Goal: Obtain resource: Obtain resource

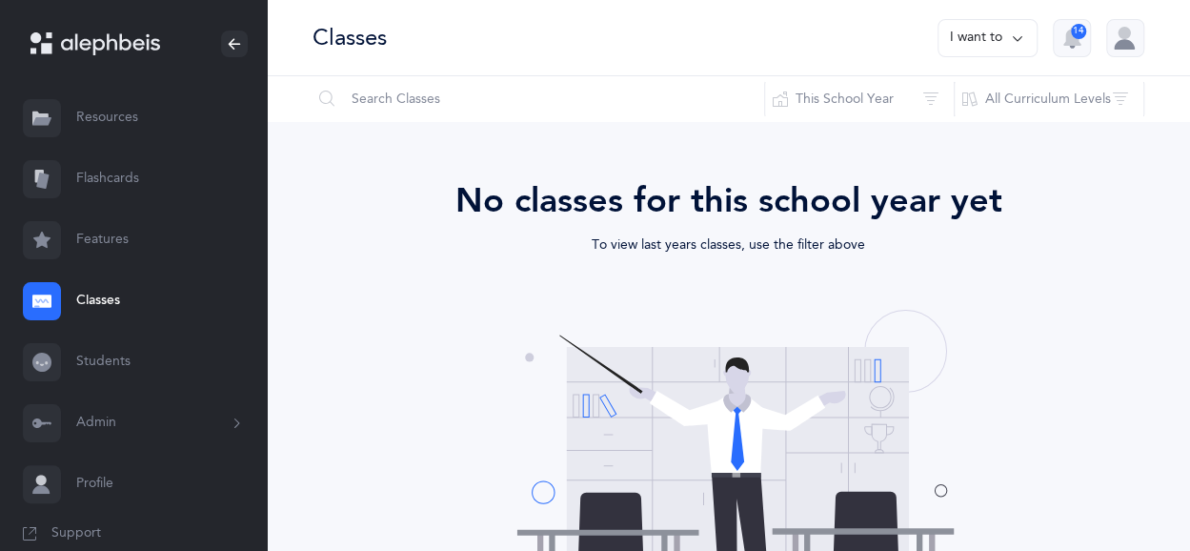
click at [137, 119] on link "Resources" at bounding box center [133, 118] width 267 height 61
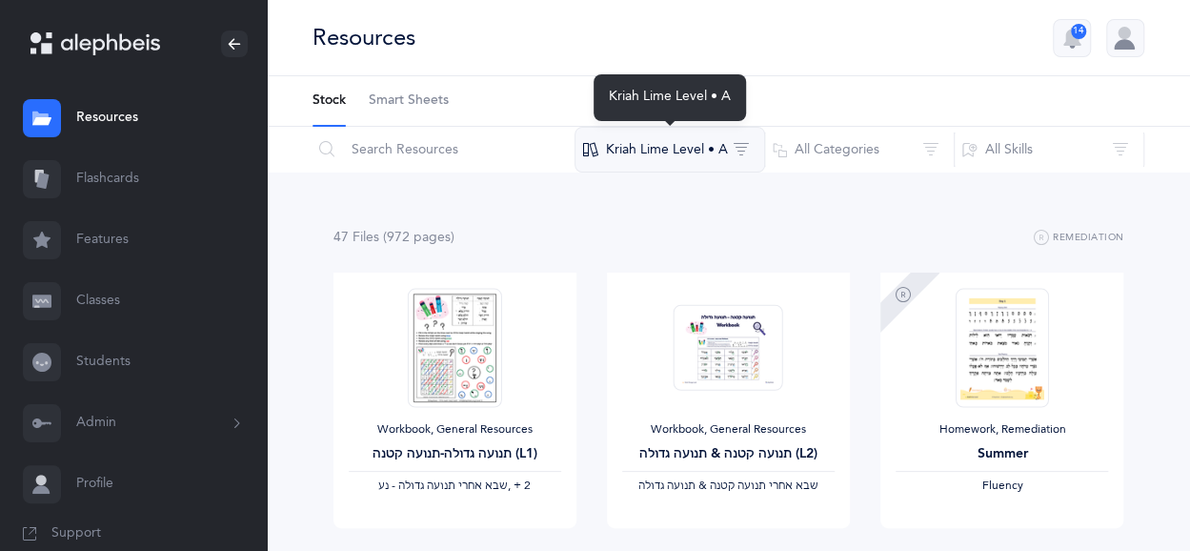
click at [726, 153] on button "Kriah Lime Level • A" at bounding box center [670, 150] width 191 height 46
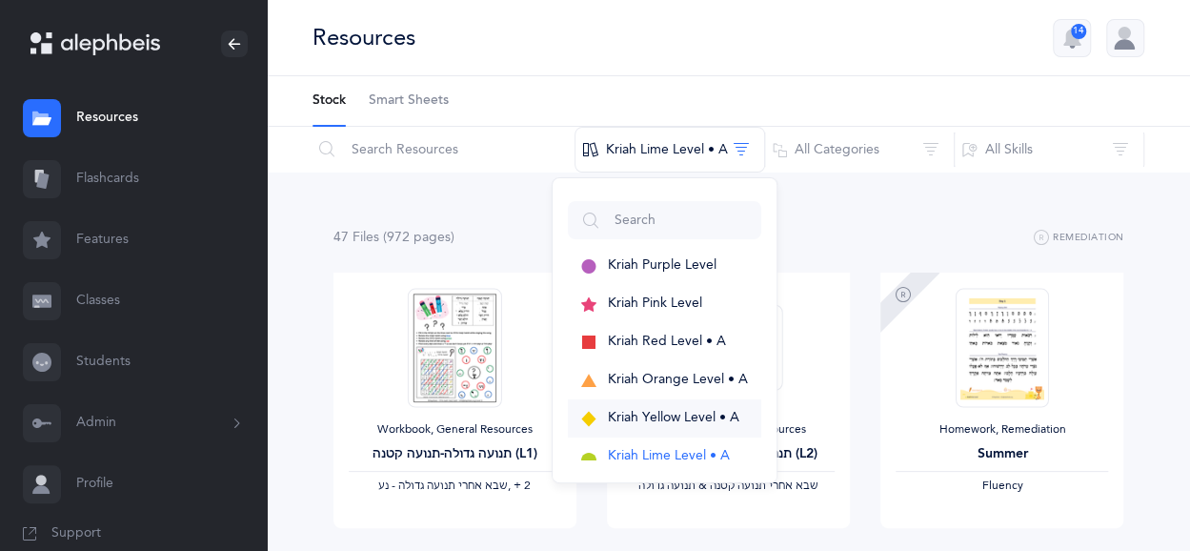
click at [687, 412] on span "Kriah Yellow Level • A" at bounding box center [673, 417] width 131 height 15
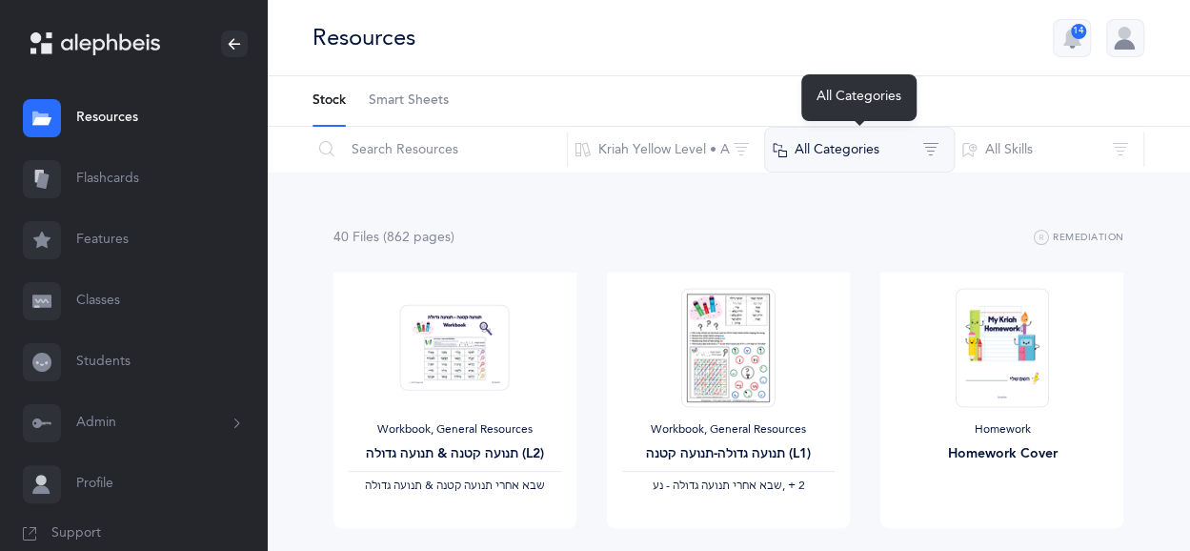
click at [853, 144] on button "All Categories" at bounding box center [859, 150] width 191 height 46
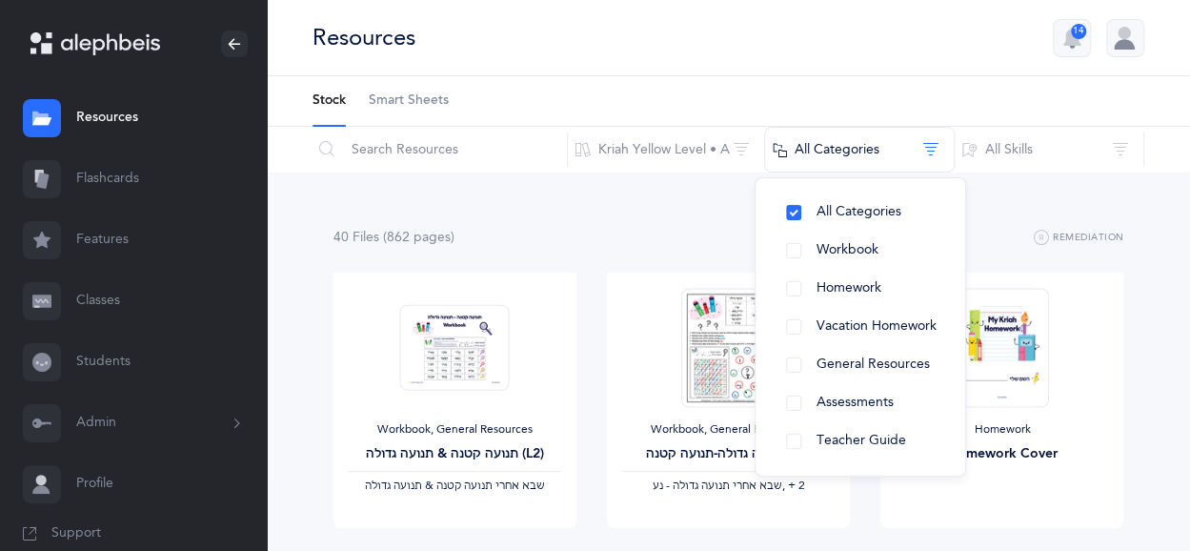
click at [160, 173] on link "Flashcards" at bounding box center [133, 179] width 267 height 61
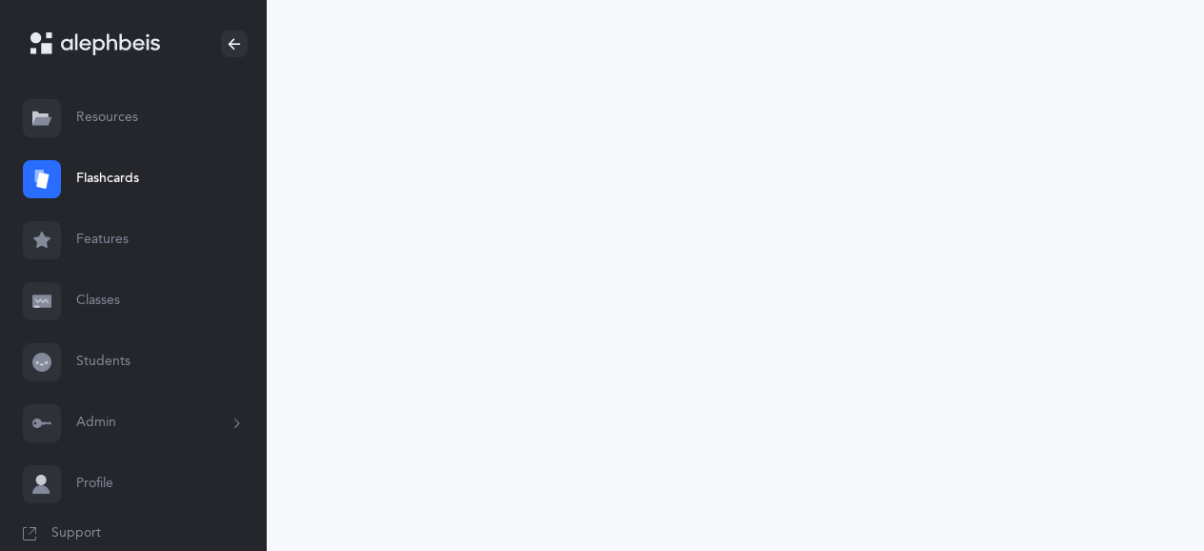
click at [154, 119] on link "Resources" at bounding box center [133, 118] width 267 height 61
click at [128, 111] on link "Resources" at bounding box center [133, 118] width 267 height 61
click at [114, 111] on link "Resources" at bounding box center [133, 118] width 267 height 61
click at [114, 125] on link "Resources" at bounding box center [133, 118] width 267 height 61
click at [79, 121] on link "Resources" at bounding box center [133, 118] width 267 height 61
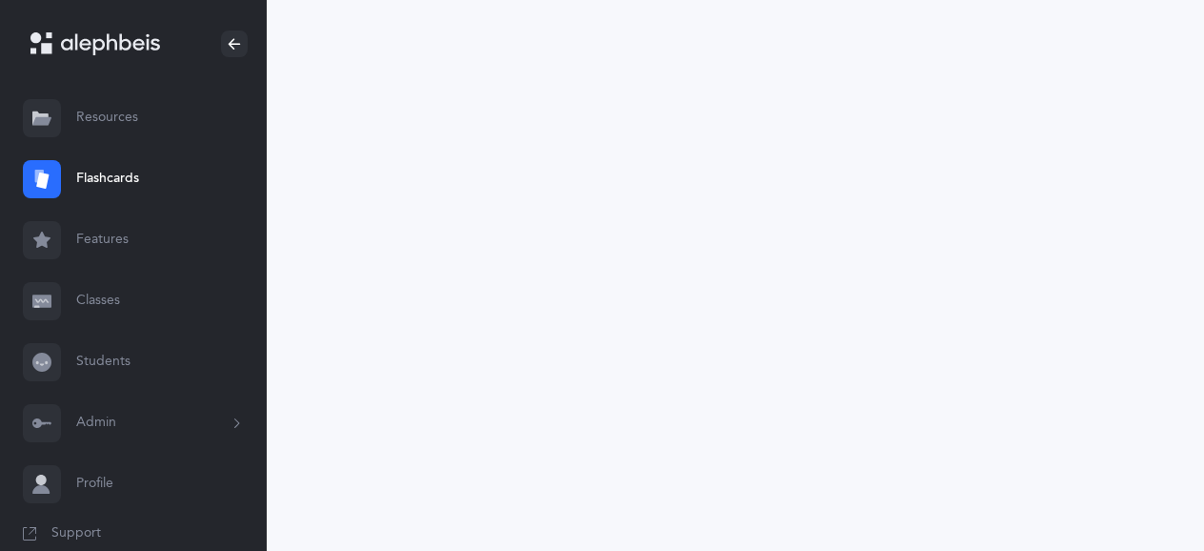
click at [143, 234] on link "Features" at bounding box center [133, 240] width 267 height 61
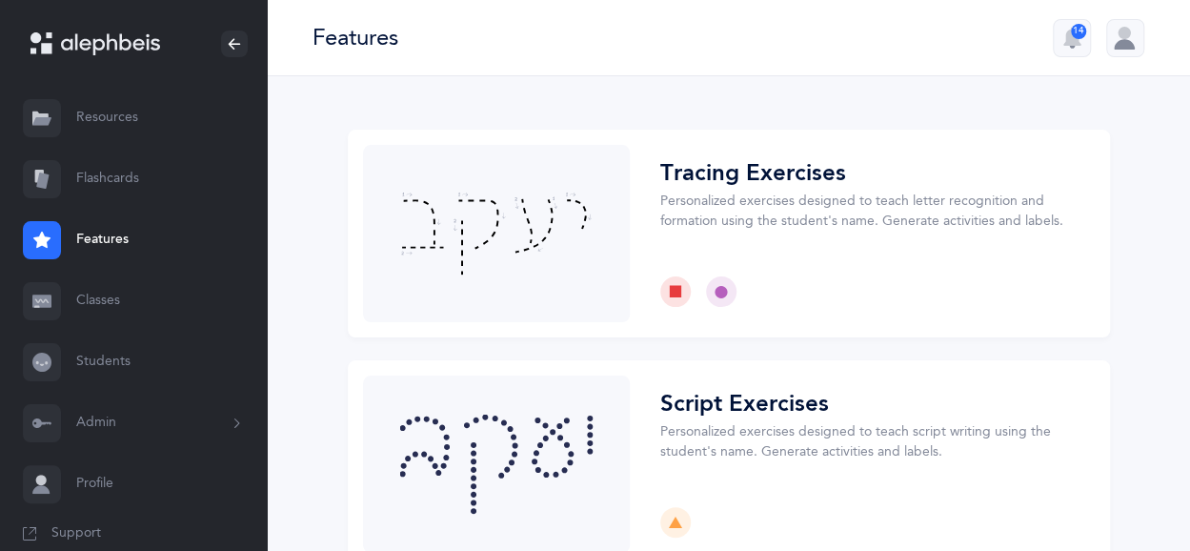
click at [100, 114] on link "Resources" at bounding box center [133, 118] width 267 height 61
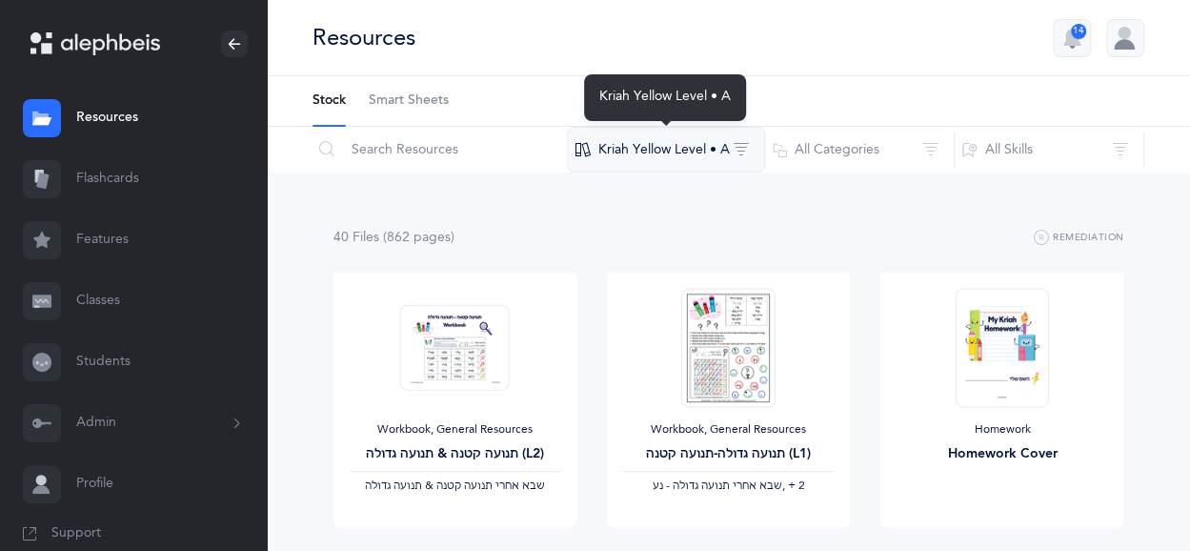
click at [745, 146] on button "Kriah Yellow Level • A" at bounding box center [666, 150] width 198 height 46
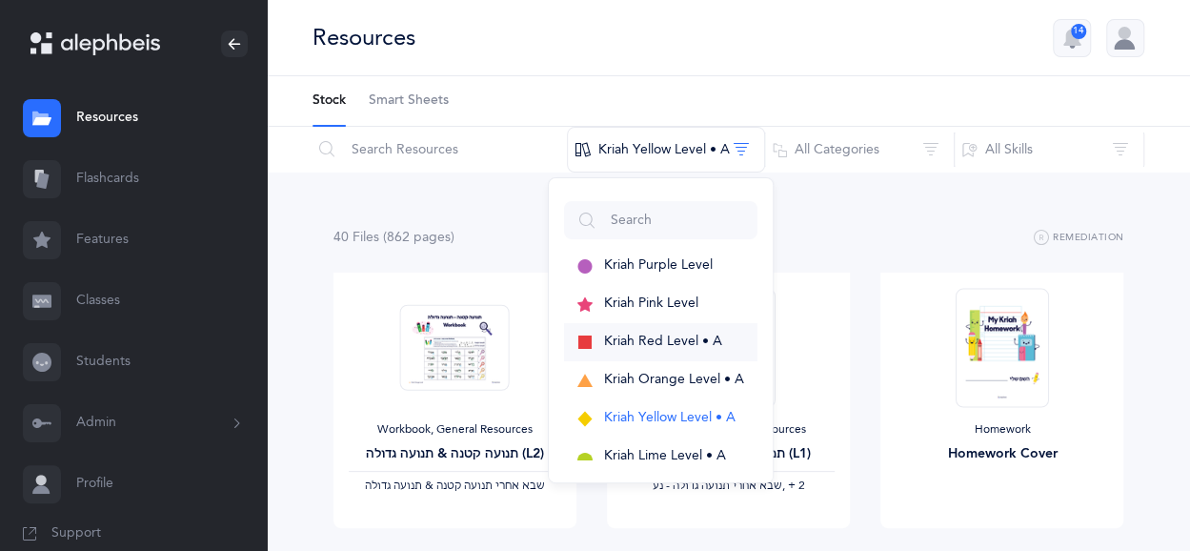
click at [698, 341] on span "Kriah Red Level • A" at bounding box center [663, 341] width 118 height 15
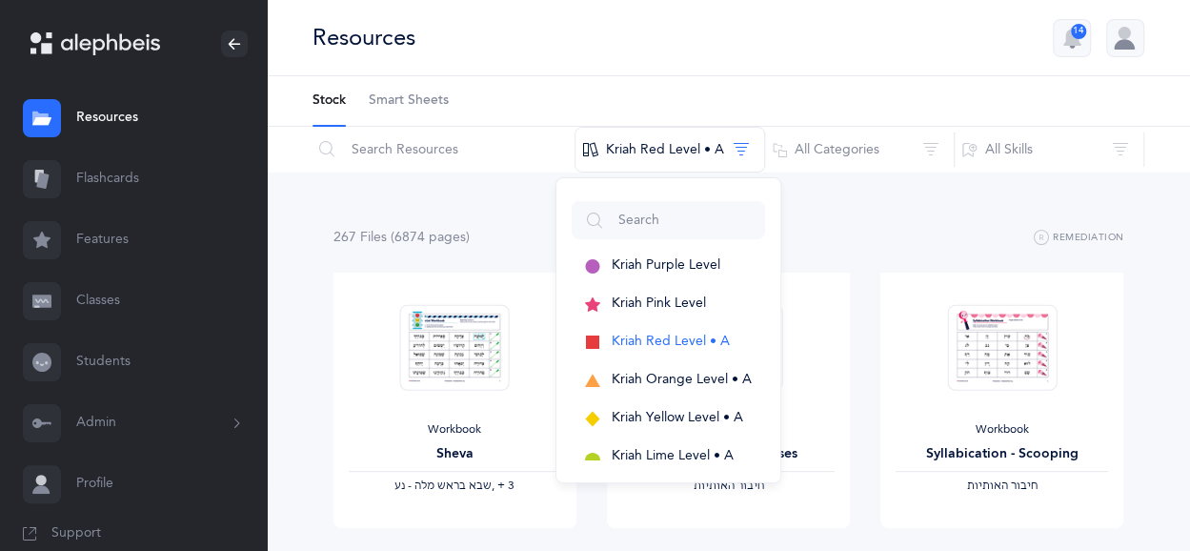
click at [124, 172] on link "Flashcards" at bounding box center [133, 179] width 267 height 61
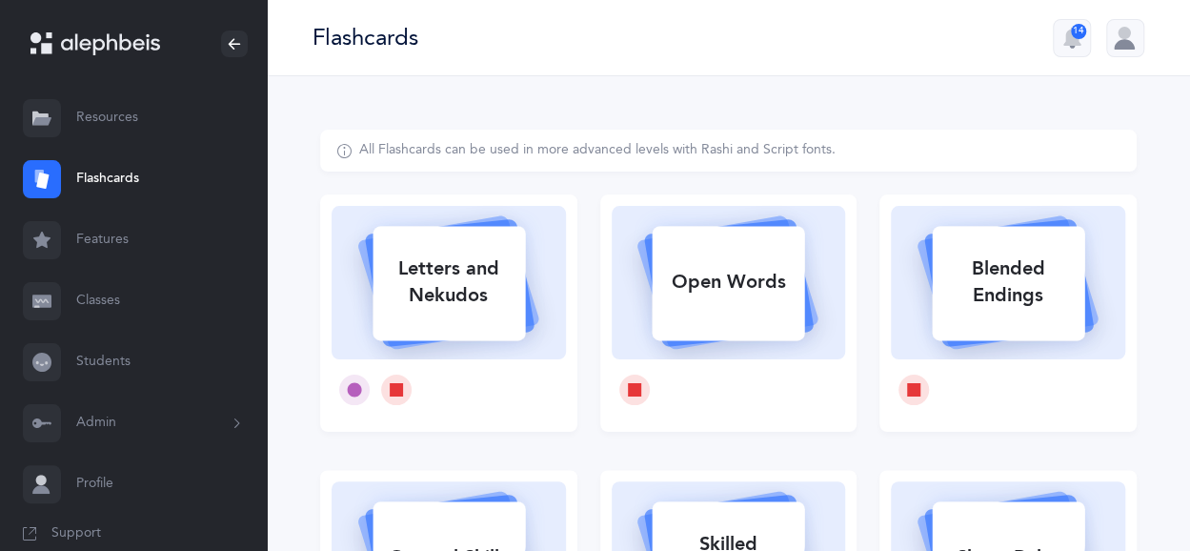
click at [138, 130] on link "Resources" at bounding box center [133, 118] width 267 height 61
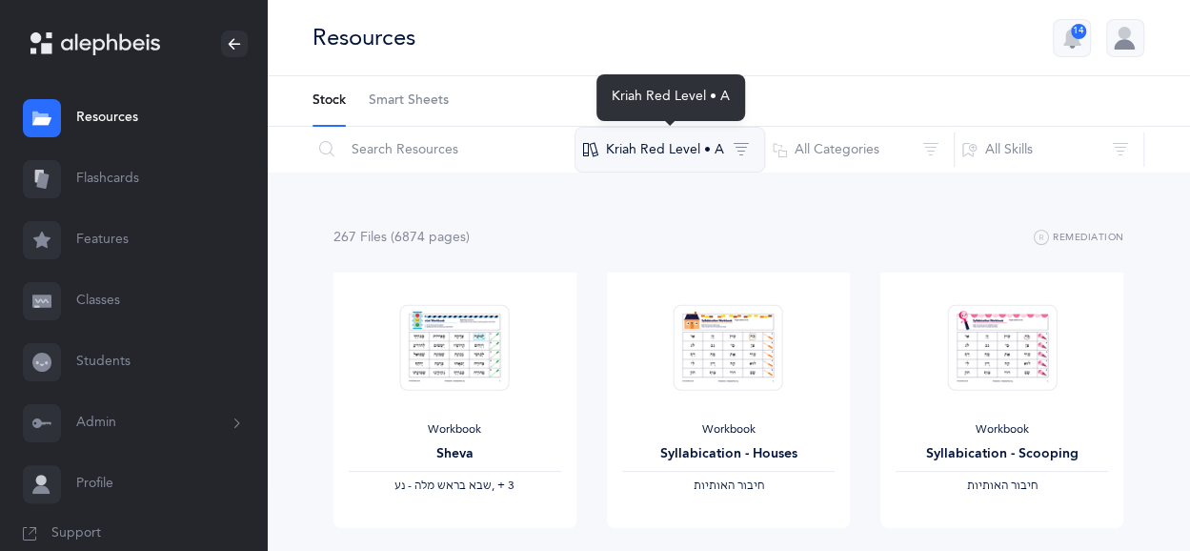
click at [757, 144] on button "Kriah Red Level • A" at bounding box center [670, 150] width 191 height 46
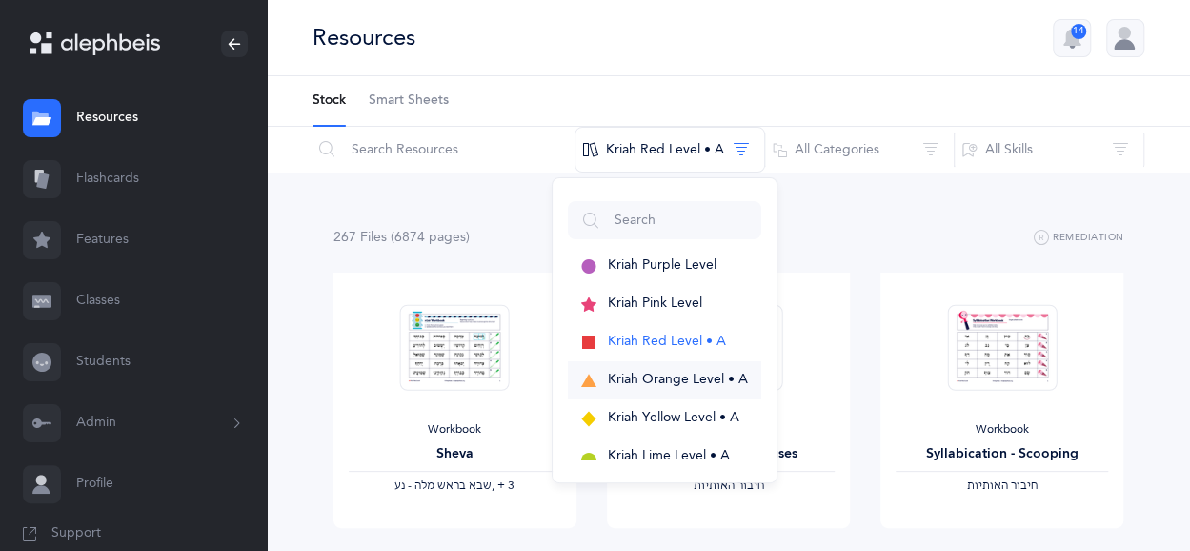
click at [672, 388] on button "Kriah Orange Level • A" at bounding box center [664, 380] width 193 height 38
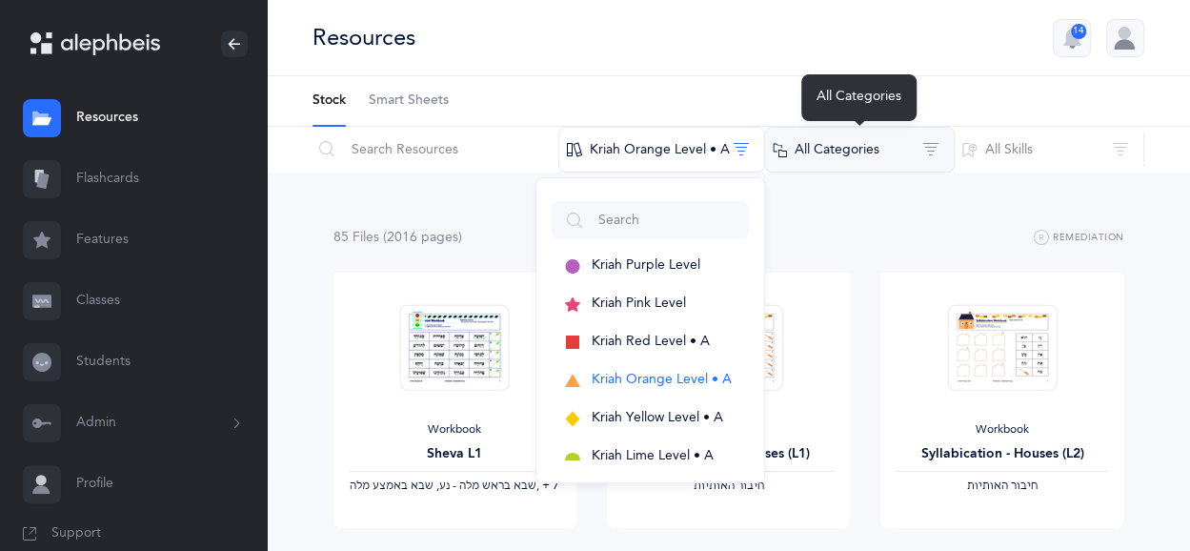
click at [897, 155] on button "All Categories" at bounding box center [859, 150] width 191 height 46
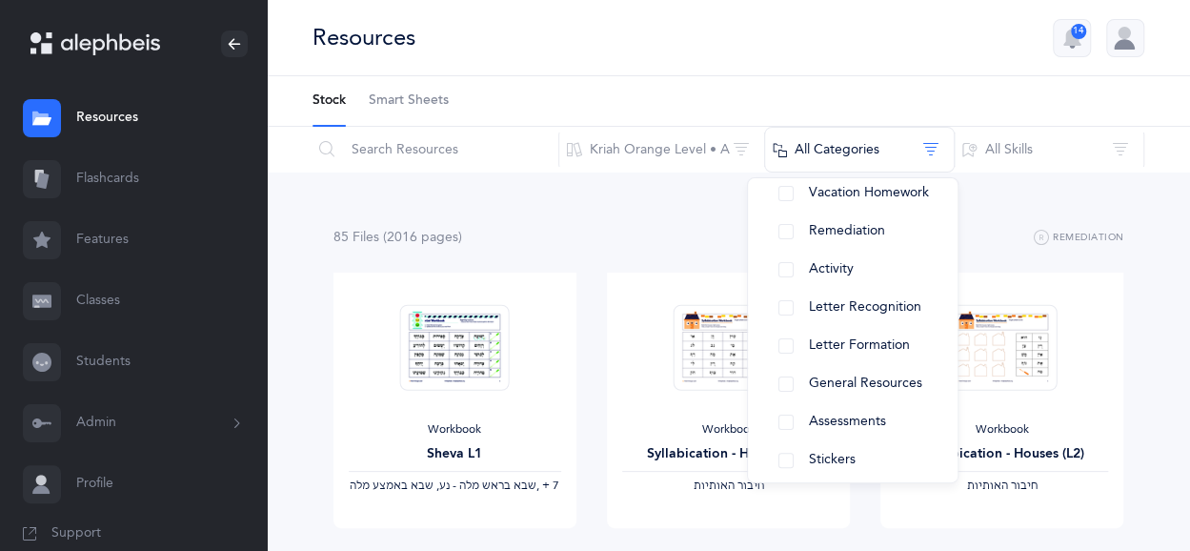
scroll to position [229, 0]
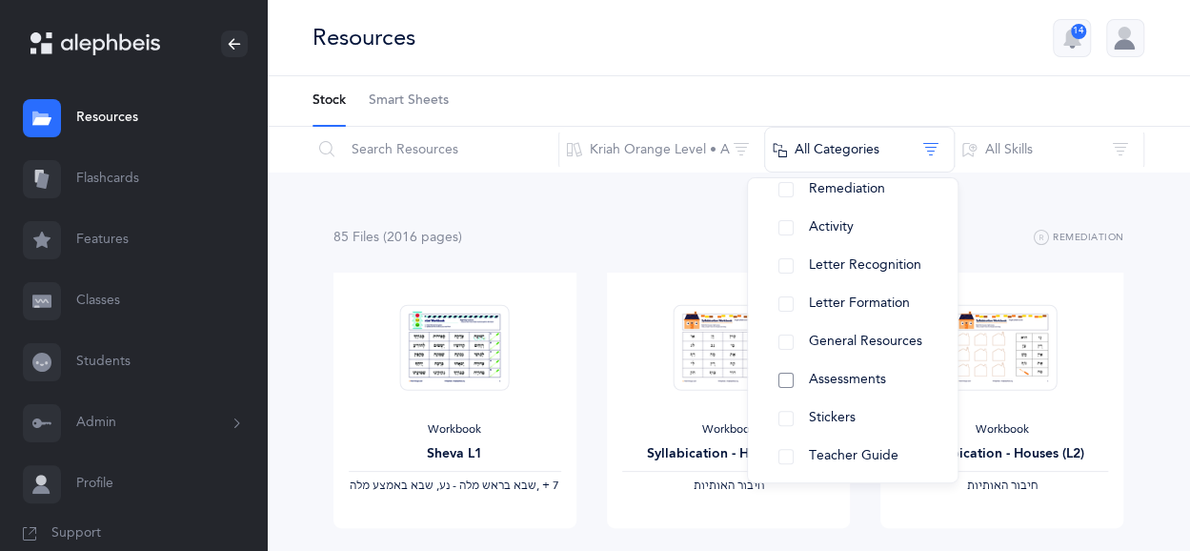
click at [873, 374] on span "Assessments" at bounding box center [847, 379] width 77 height 15
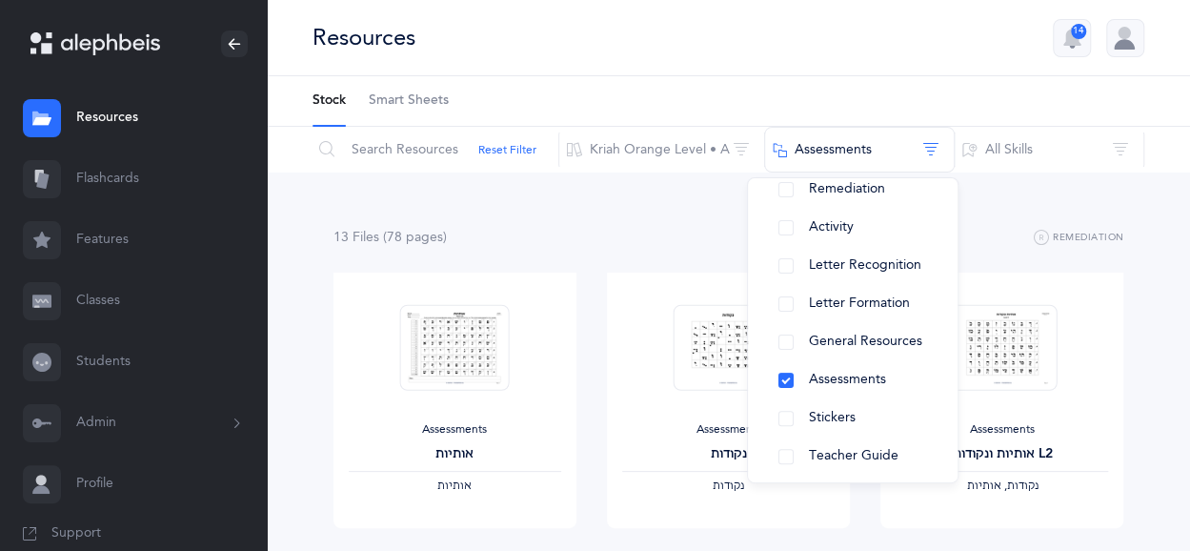
click at [1006, 240] on div "13 File s (78 page s ) Remediation" at bounding box center [729, 238] width 791 height 24
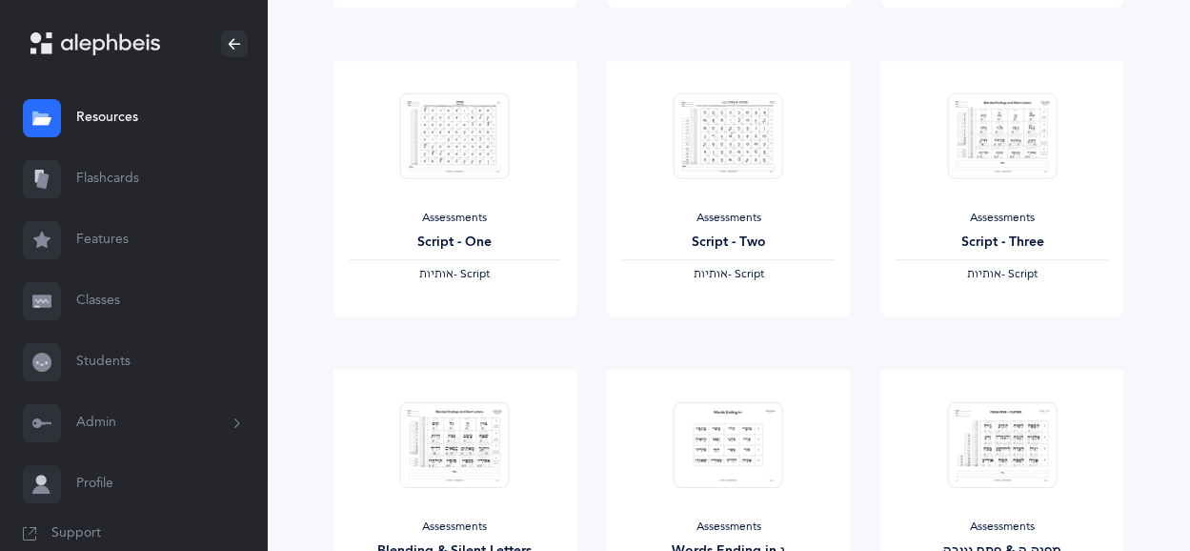
scroll to position [548, 0]
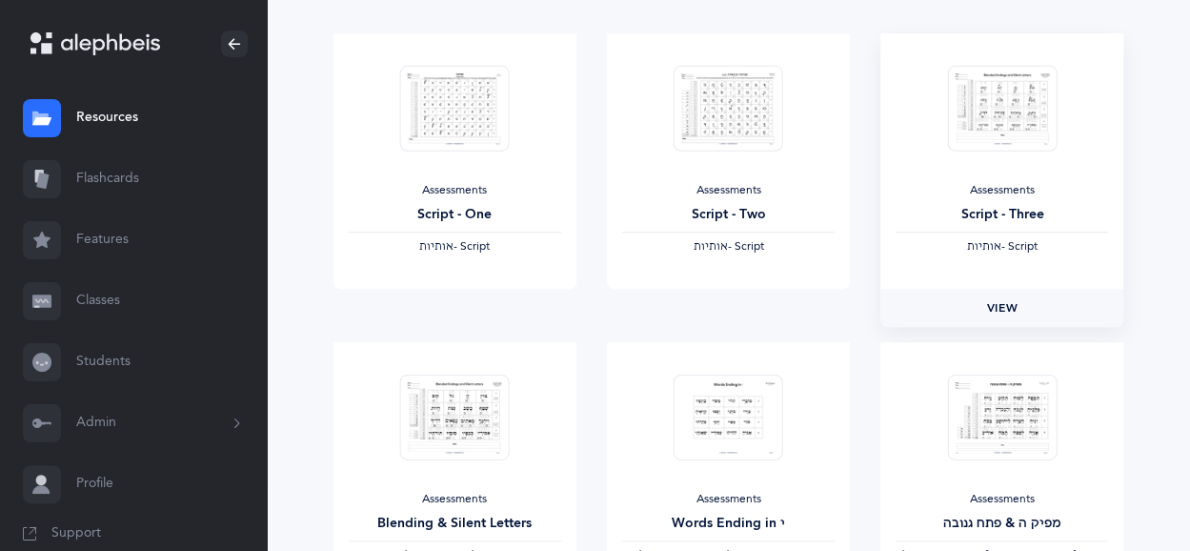
click at [994, 309] on span "View" at bounding box center [1002, 307] width 30 height 17
